Goal: Information Seeking & Learning: Learn about a topic

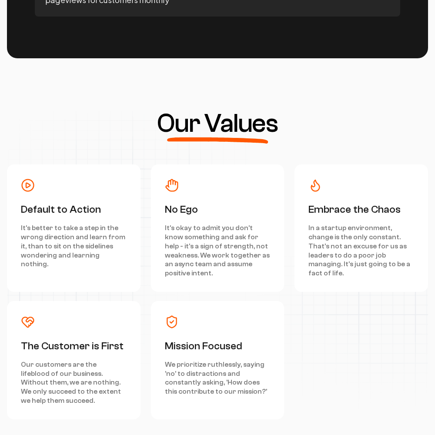
scroll to position [3918, 0]
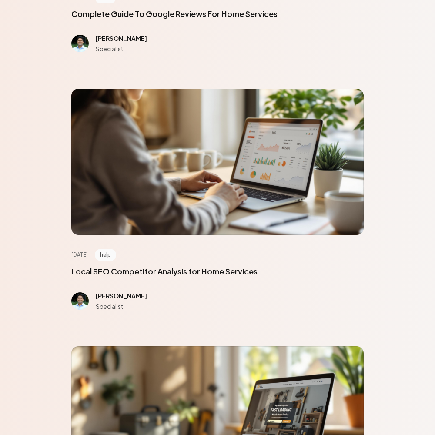
scroll to position [3918, 0]
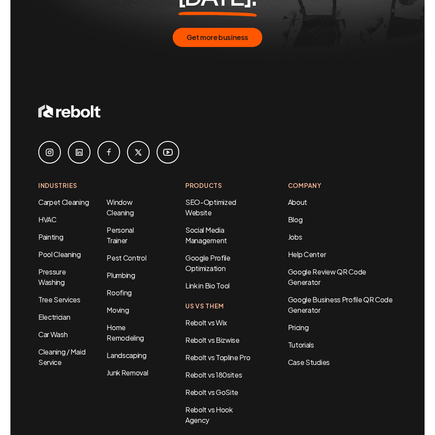
scroll to position [511, 0]
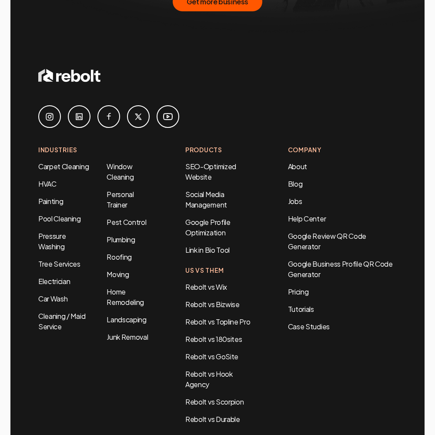
scroll to position [1781, 0]
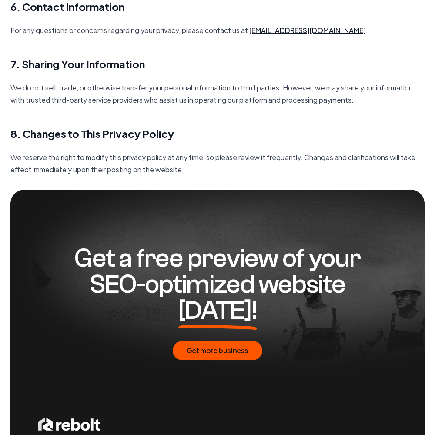
scroll to position [1260, 0]
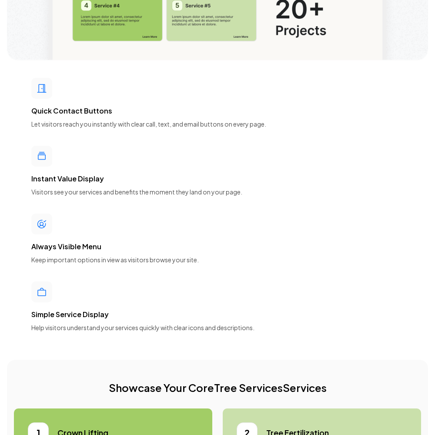
scroll to position [3918, 0]
